Goal: Transaction & Acquisition: Purchase product/service

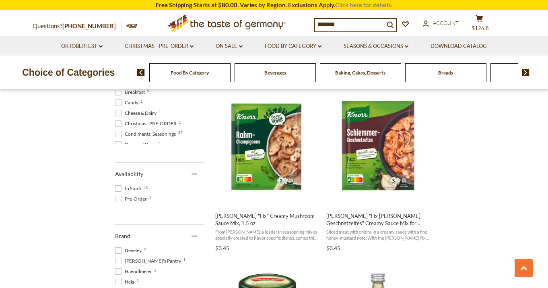
click at [383, 5] on link "Click here for details." at bounding box center [363, 4] width 57 height 7
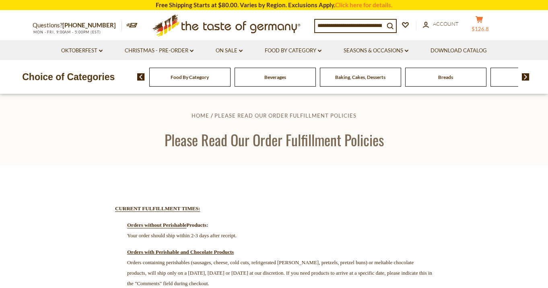
click at [484, 25] on button "cart $126.8" at bounding box center [479, 26] width 24 height 20
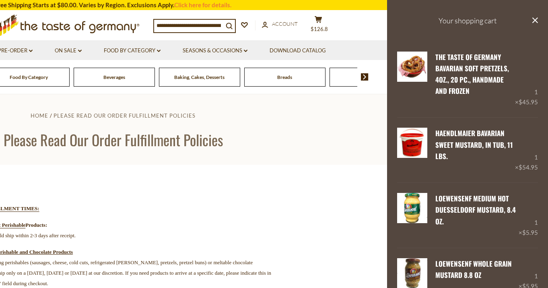
click at [220, 25] on input at bounding box center [188, 25] width 69 height 11
type input "*******"
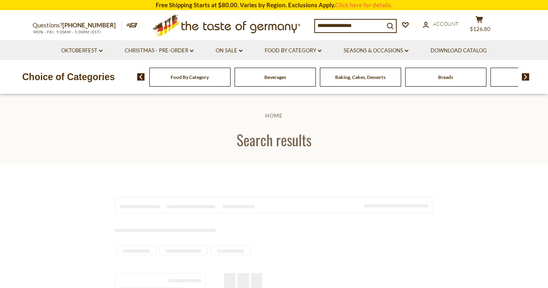
type input "*******"
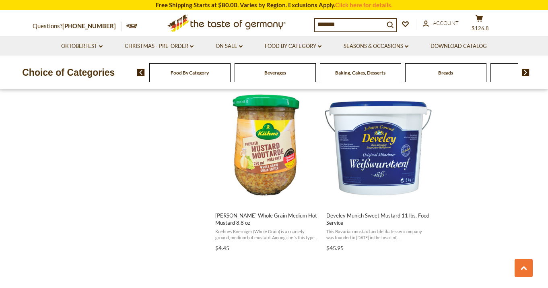
scroll to position [1105, 0]
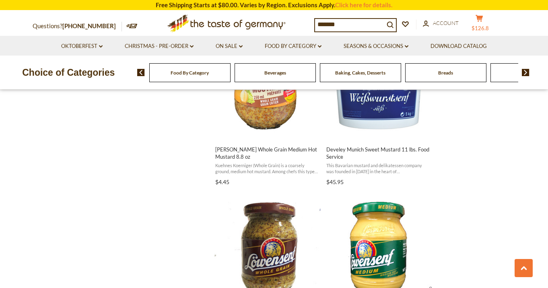
click at [484, 26] on span "$126.8" at bounding box center [480, 28] width 17 height 6
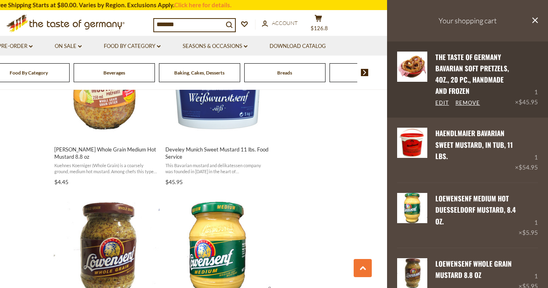
click at [467, 75] on link "The Taste of Germany Bavarian Soft Pretzels, 4oz., 20 pc., handmade and frozen" at bounding box center [472, 74] width 74 height 44
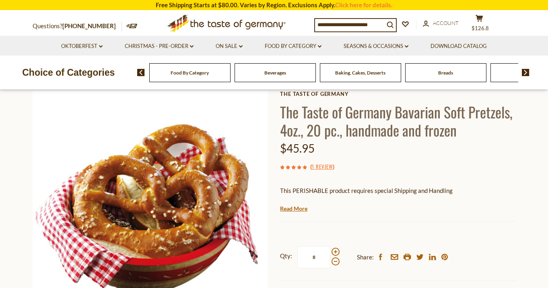
scroll to position [47, 0]
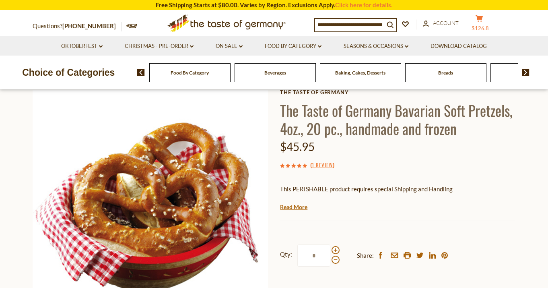
click at [488, 23] on button "cart $126.8" at bounding box center [479, 24] width 24 height 20
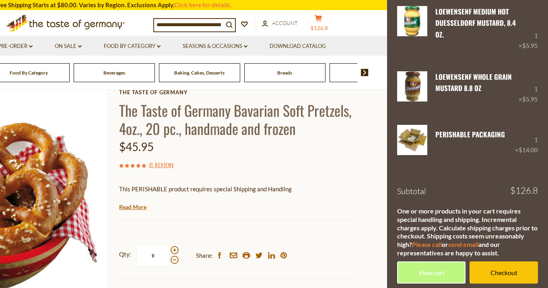
scroll to position [184, 0]
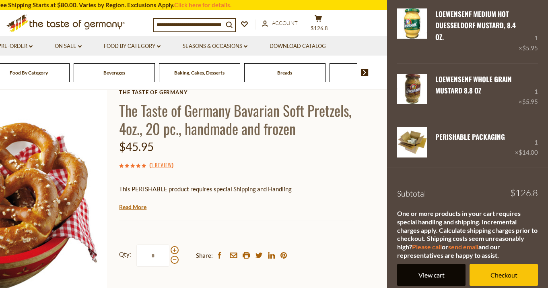
click at [437, 270] on link "View cart" at bounding box center [431, 275] width 68 height 22
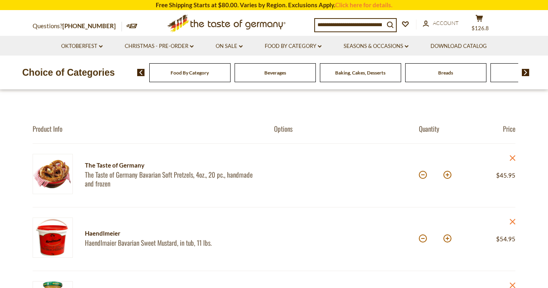
scroll to position [73, 0]
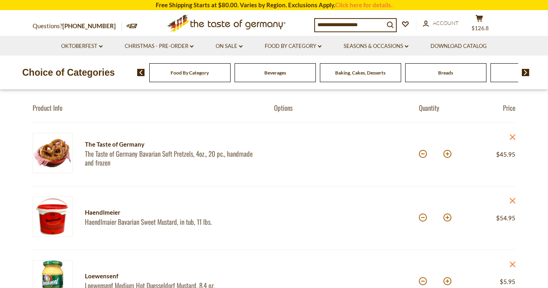
click at [103, 211] on div "Haendlmeier" at bounding box center [172, 212] width 175 height 10
click at [102, 224] on link "Haendlmaier Bavarian Sweet Mustard, in tub, 11 lbs." at bounding box center [172, 221] width 175 height 8
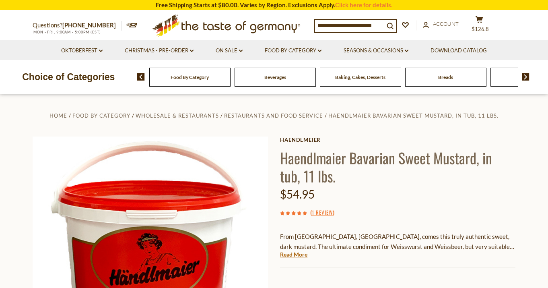
scroll to position [27, 0]
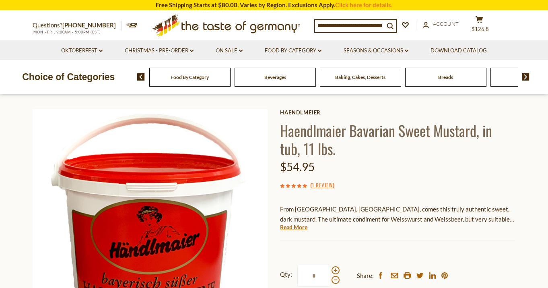
click at [303, 115] on div "Haendlmeier Haendlmaier Bavarian Sweet Mustard, in tub, 11 lbs. $54.95 ( 1 Revi…" at bounding box center [397, 230] width 235 height 242
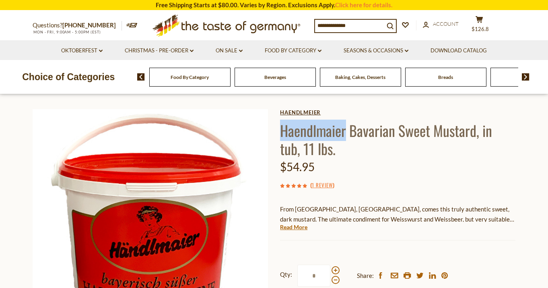
click at [303, 115] on link "Haendlmeier" at bounding box center [397, 112] width 235 height 6
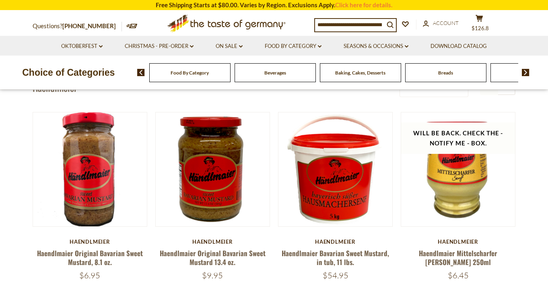
scroll to position [58, 0]
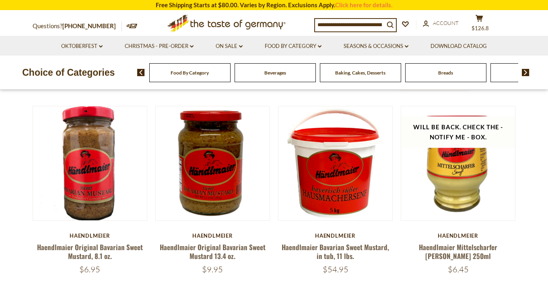
click at [518, 208] on div "**********" at bounding box center [274, 183] width 495 height 229
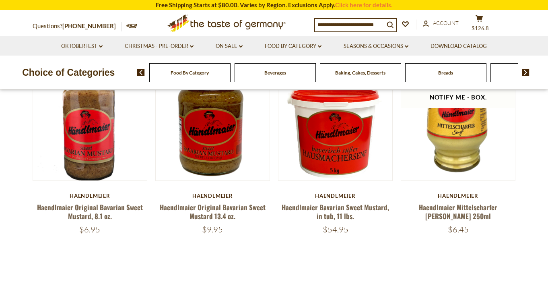
scroll to position [84, 0]
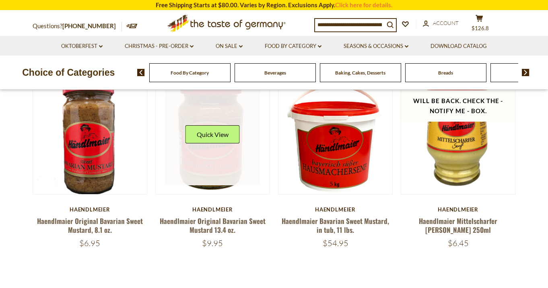
click at [215, 159] on link at bounding box center [213, 137] width 96 height 96
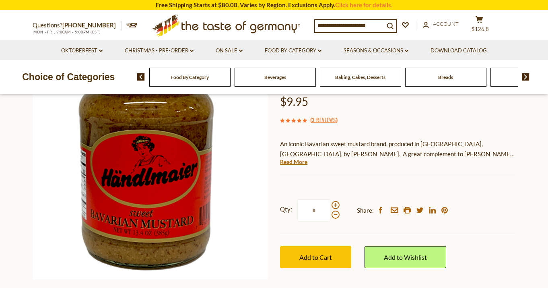
scroll to position [97, 0]
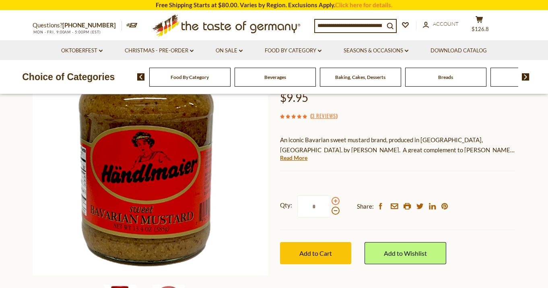
click at [336, 202] on span at bounding box center [336, 201] width 8 height 8
click at [330, 202] on input "*" at bounding box center [313, 206] width 33 height 22
type input "*"
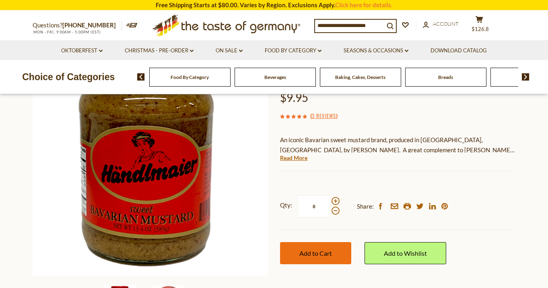
click at [339, 246] on button "Add to Cart" at bounding box center [315, 253] width 71 height 22
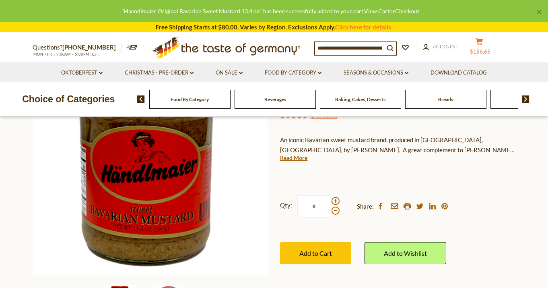
click at [487, 41] on button "cart $156.65" at bounding box center [479, 48] width 24 height 20
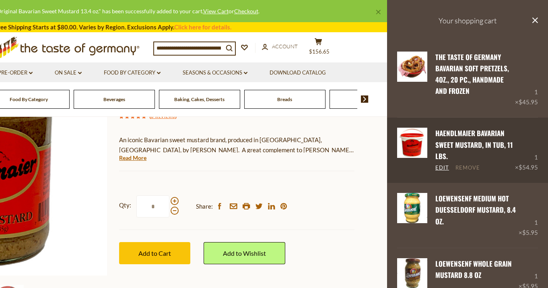
click at [470, 168] on link "Remove" at bounding box center [467, 167] width 25 height 7
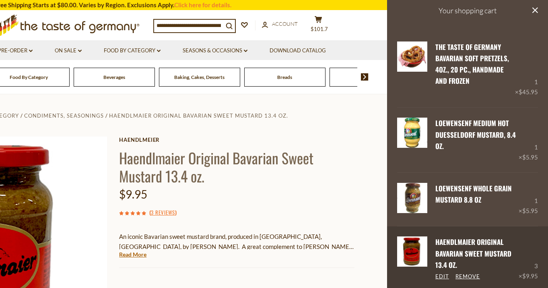
scroll to position [0, 0]
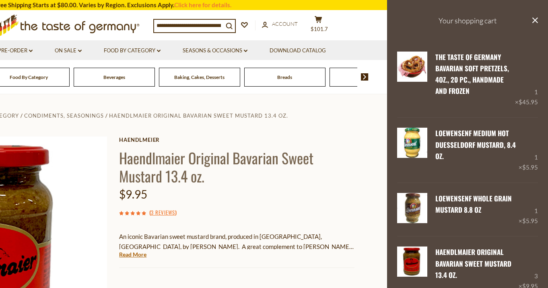
click at [340, 104] on section "Home Food By Category Condiments, Seasonings Haendlmaier Original Bavarian Swee…" at bounding box center [113, 273] width 548 height 358
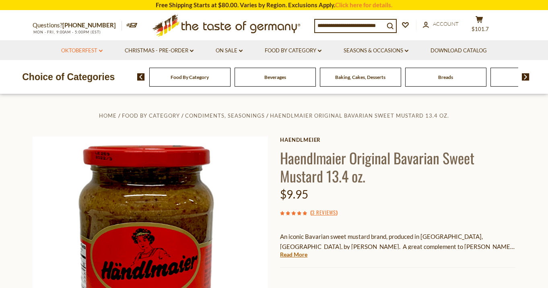
click at [96, 53] on link "Oktoberfest dropdown_arrow" at bounding box center [81, 50] width 41 height 9
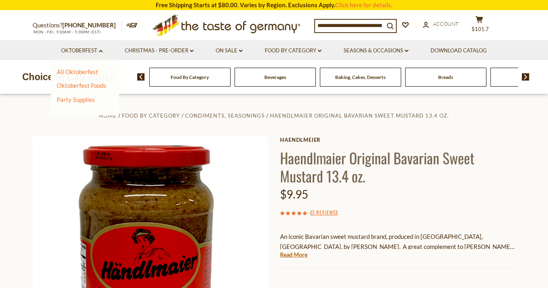
click at [89, 66] on div "All Oktoberfest Oktoberfest Foods Party Supplies" at bounding box center [85, 88] width 68 height 56
click at [80, 87] on link "Oktoberfest Foods" at bounding box center [81, 85] width 49 height 7
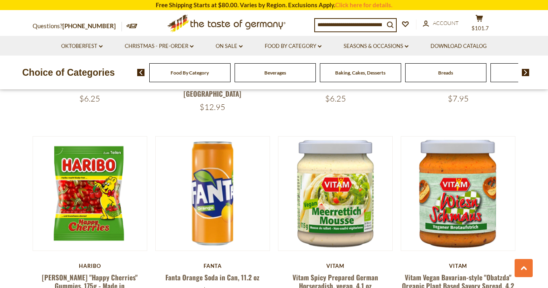
scroll to position [506, 0]
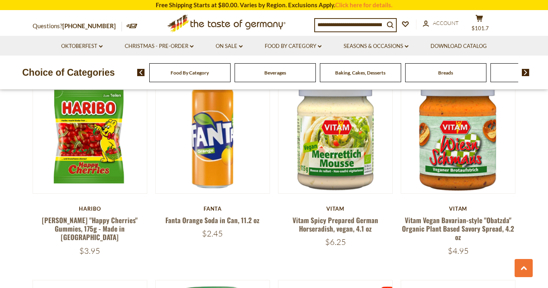
click at [337, 21] on input at bounding box center [349, 24] width 69 height 11
type input "*******"
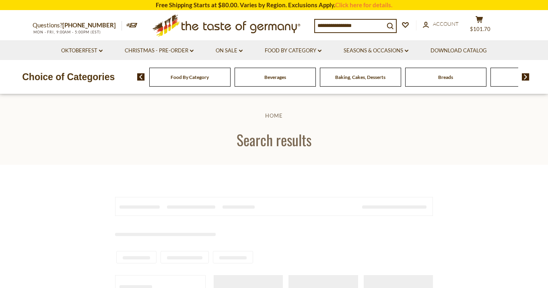
type input "*******"
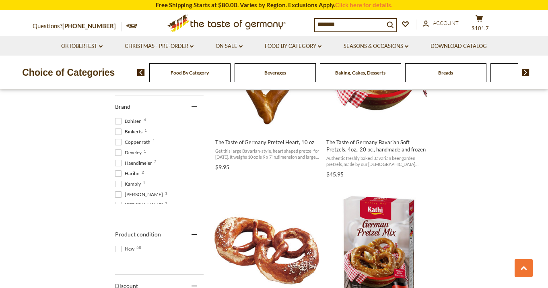
scroll to position [477, 0]
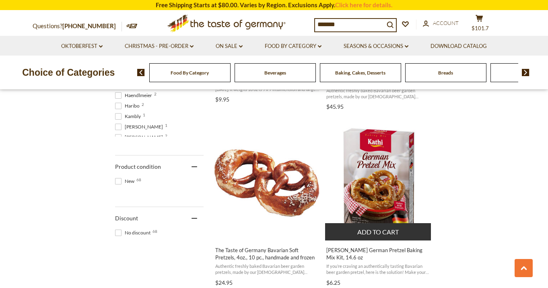
click at [405, 183] on img "Kathi German Pretzel Baking Mix Kit, 14.6 oz" at bounding box center [378, 180] width 107 height 107
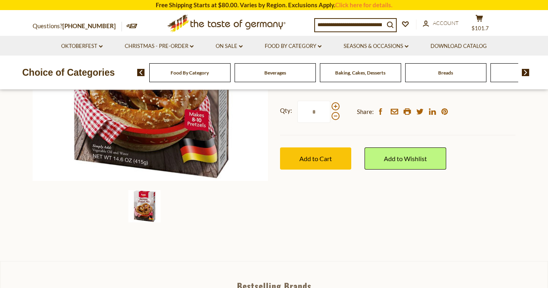
scroll to position [197, 0]
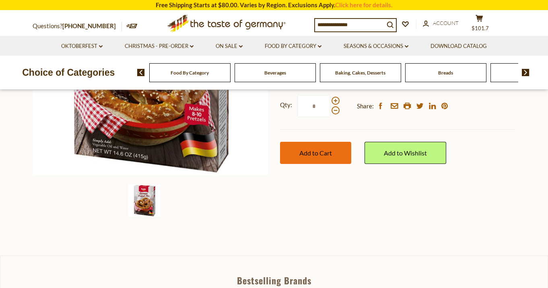
click at [324, 142] on button "Add to Cart" at bounding box center [315, 153] width 71 height 22
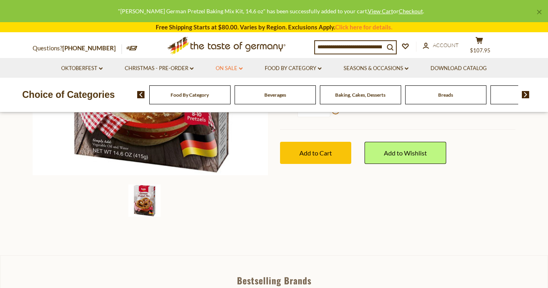
click at [225, 70] on link "On Sale dropdown_arrow" at bounding box center [229, 68] width 27 height 9
click at [224, 88] on link "All On Sale" at bounding box center [225, 89] width 29 height 7
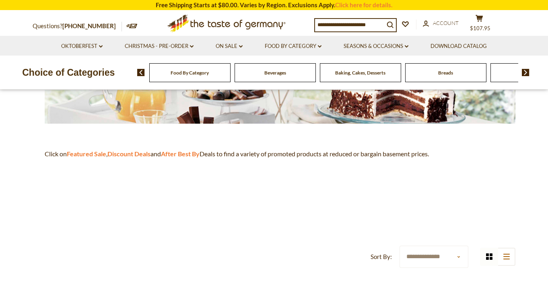
scroll to position [154, 0]
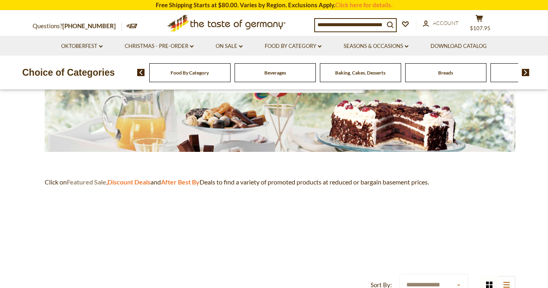
click at [83, 182] on strong "Featured Sale" at bounding box center [86, 182] width 39 height 8
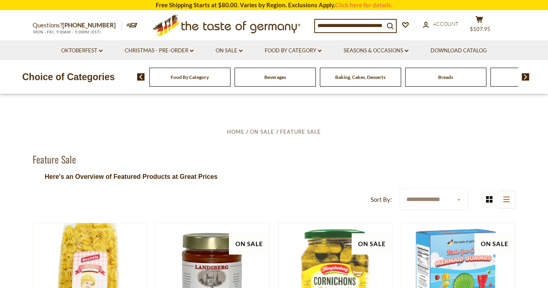
click at [360, 55] on li "Seasons & Occasions dropdown_arrow All Seasons & Occasions Recipes Game Day [DA…" at bounding box center [376, 50] width 86 height 20
click at [359, 51] on link "Seasons & Occasions dropdown_arrow" at bounding box center [376, 50] width 65 height 9
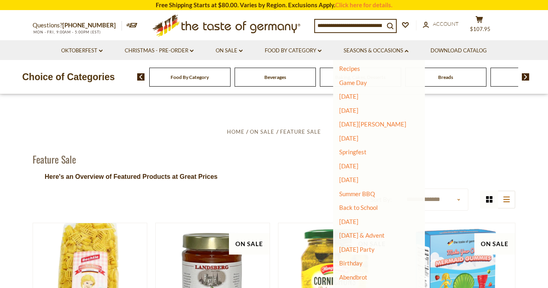
scroll to position [21, 0]
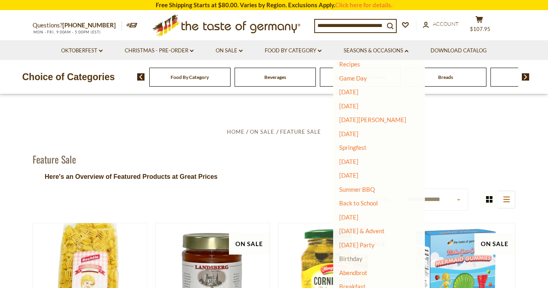
click at [353, 260] on link "Birthday" at bounding box center [350, 258] width 23 height 7
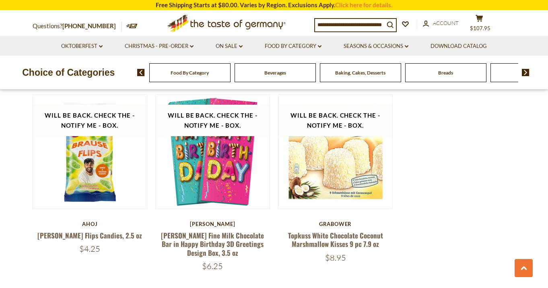
scroll to position [629, 0]
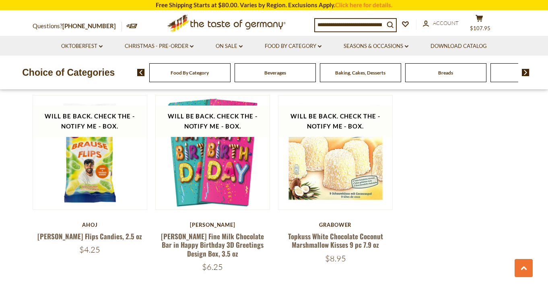
click at [367, 55] on li "Seasons & Occasions dropdown_arrow All Seasons & Occasions Recipes Game Day Val…" at bounding box center [376, 46] width 86 height 20
click at [366, 52] on li "Seasons & Occasions dropdown_arrow All Seasons & Occasions Recipes Game Day Val…" at bounding box center [376, 46] width 86 height 20
click at [364, 47] on link "Seasons & Occasions dropdown_arrow" at bounding box center [376, 46] width 65 height 9
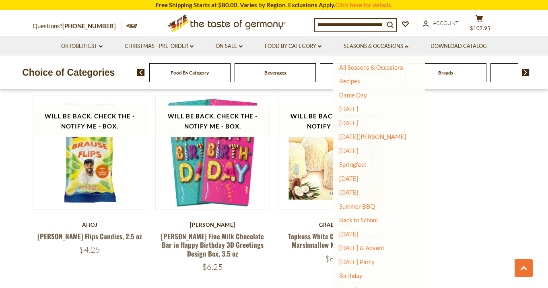
scroll to position [21, 0]
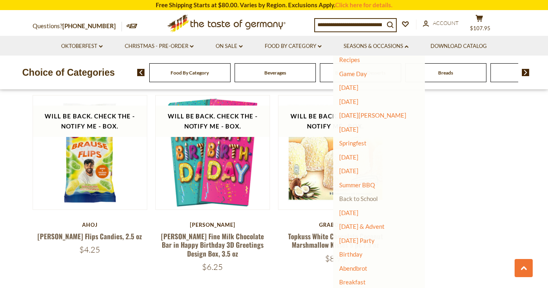
click at [358, 199] on link "Back to School" at bounding box center [358, 198] width 39 height 7
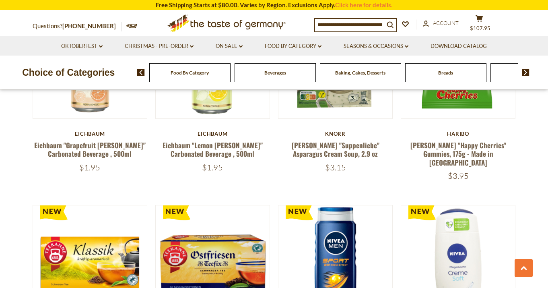
scroll to position [884, 0]
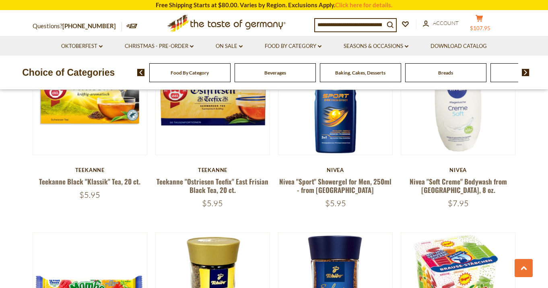
click at [486, 32] on button "cart $107.95" at bounding box center [479, 24] width 24 height 20
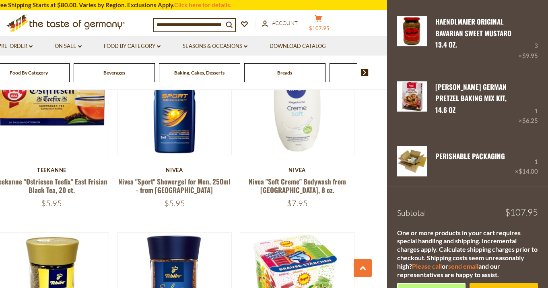
scroll to position [247, 0]
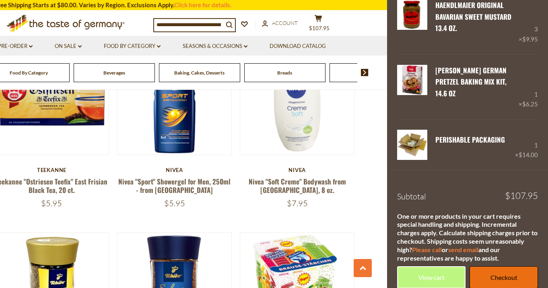
click at [490, 277] on link "Checkout" at bounding box center [504, 277] width 68 height 22
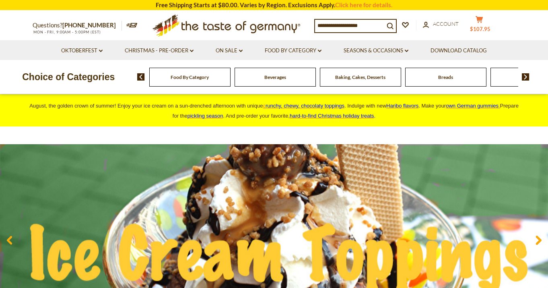
click at [480, 33] on button "cart $107.95" at bounding box center [479, 26] width 24 height 20
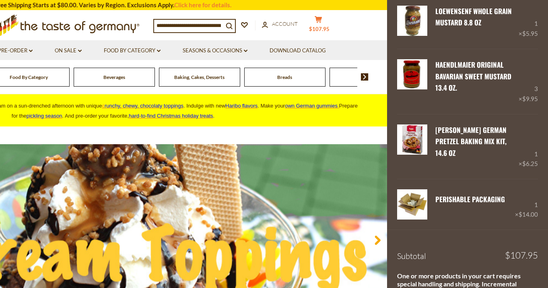
scroll to position [225, 0]
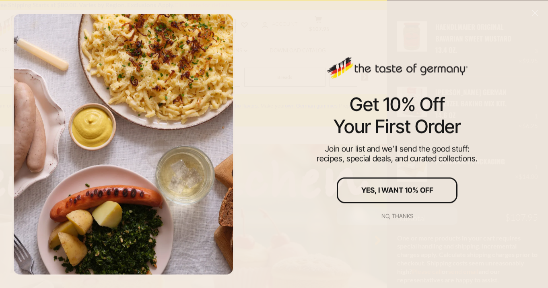
click at [408, 219] on button "No, thanks" at bounding box center [397, 216] width 121 height 18
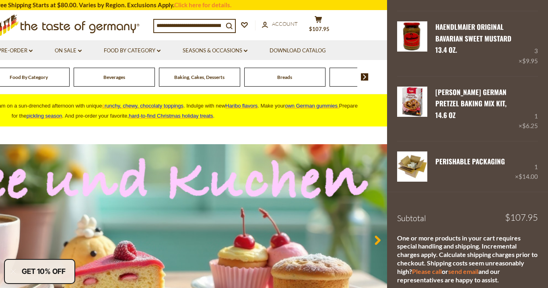
scroll to position [247, 0]
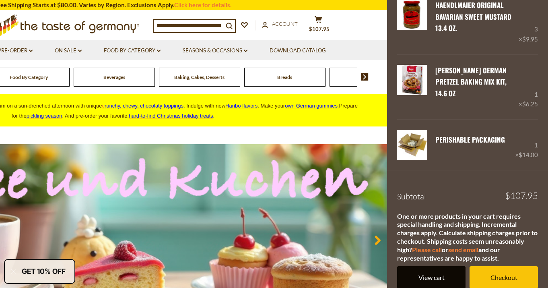
click at [414, 266] on link "View cart" at bounding box center [431, 277] width 68 height 22
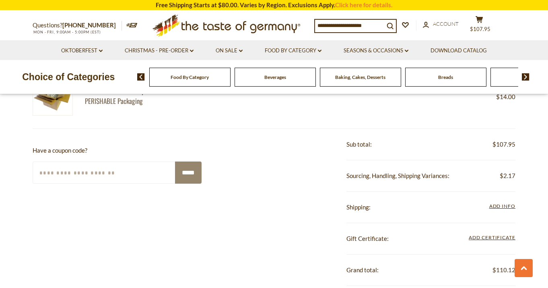
scroll to position [461, 0]
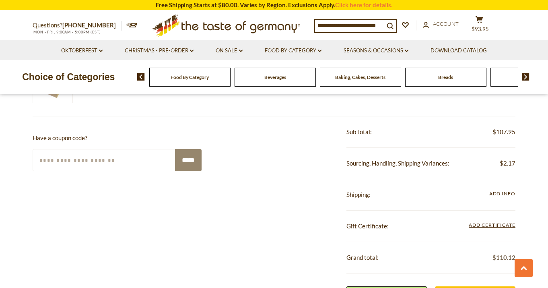
click at [109, 159] on input "Enter Your Coupon Code" at bounding box center [104, 160] width 143 height 22
type input "**"
click at [80, 159] on input "Enter Your Coupon Code" at bounding box center [104, 160] width 143 height 22
type input "**"
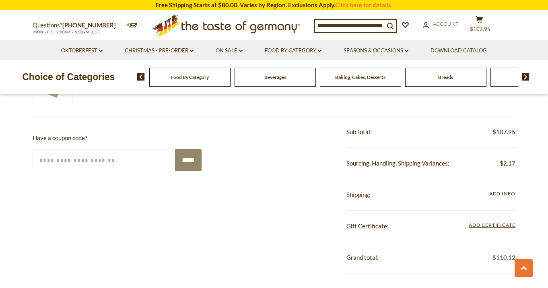
click at [79, 159] on input "Enter Your Coupon Code" at bounding box center [104, 160] width 143 height 22
type input "*********"
click at [176, 159] on input "*****" at bounding box center [188, 160] width 27 height 22
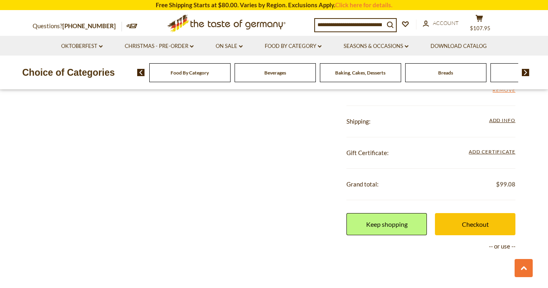
scroll to position [589, 0]
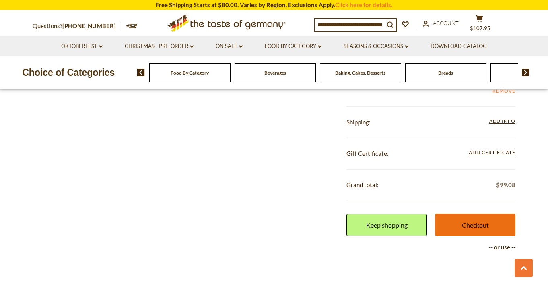
click at [466, 223] on link "Checkout" at bounding box center [475, 225] width 80 height 22
